Goal: Task Accomplishment & Management: Use online tool/utility

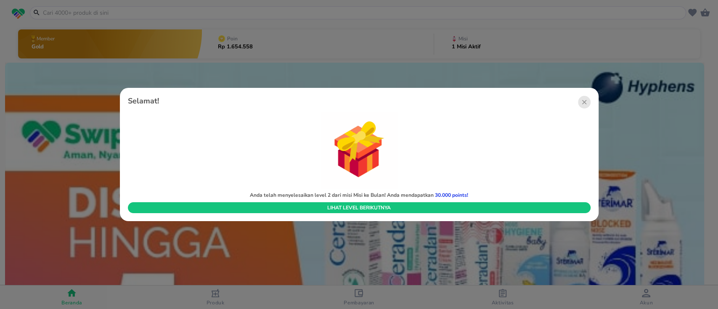
click at [587, 104] on circle "button" at bounding box center [584, 102] width 13 height 13
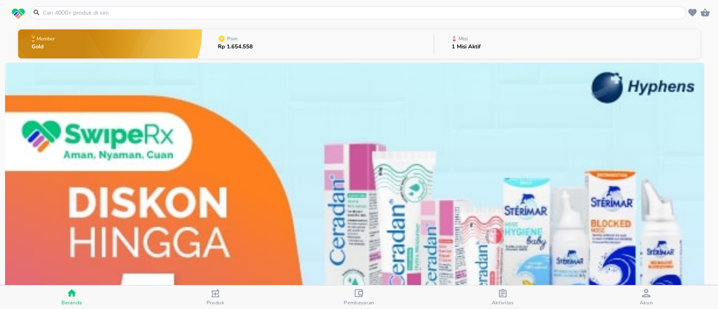
click at [546, 52] on button "Misi 1 Misi Aktif" at bounding box center [567, 43] width 266 height 33
